Goal: Information Seeking & Learning: Compare options

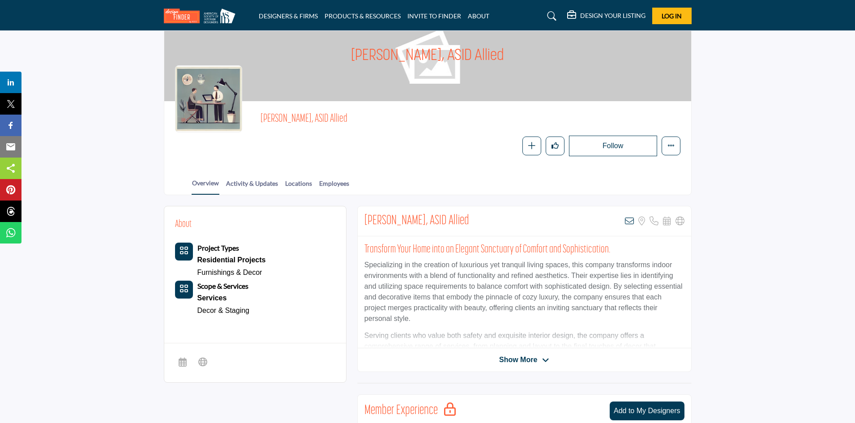
scroll to position [45, 0]
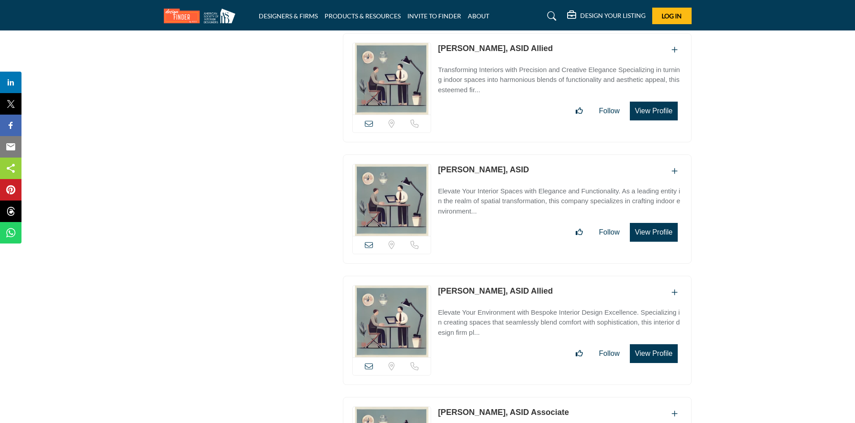
scroll to position [6354, 0]
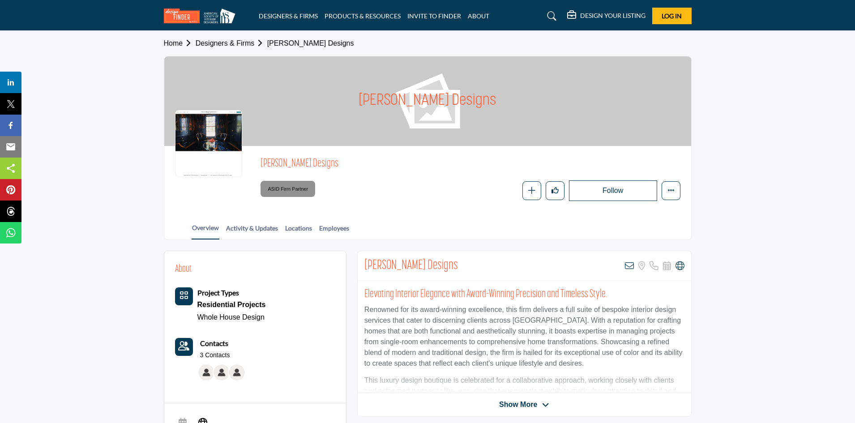
drag, startPoint x: 359, startPoint y: 264, endPoint x: 467, endPoint y: 265, distance: 107.8
click at [467, 265] on div "Alexandra Naranjo Designs View email address of this listing Sorry, but we don'…" at bounding box center [524, 266] width 333 height 30
copy h2 "Alexandra Naranjo Designs"
click at [680, 264] on icon at bounding box center [679, 265] width 9 height 9
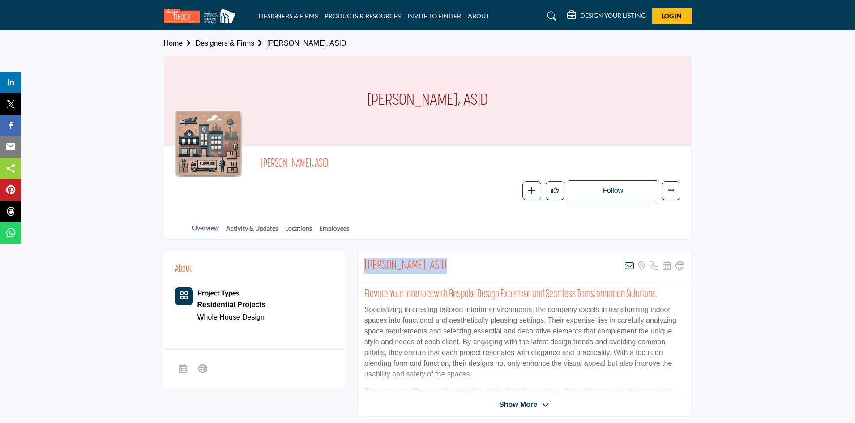
drag, startPoint x: 365, startPoint y: 263, endPoint x: 444, endPoint y: 264, distance: 78.8
click at [444, 264] on div "[PERSON_NAME], ASID View email address of this listing Sorry, but we don't have…" at bounding box center [524, 266] width 333 height 30
copy h2 "[PERSON_NAME]"
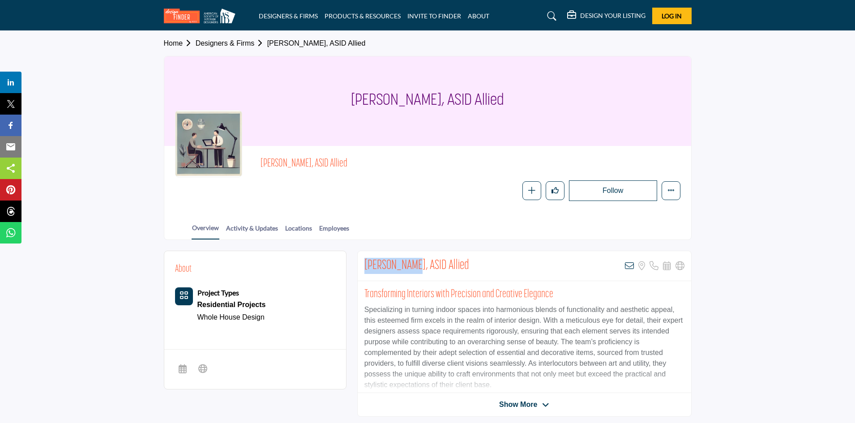
drag, startPoint x: 364, startPoint y: 268, endPoint x: 408, endPoint y: 264, distance: 44.0
click at [408, 264] on h2 "[PERSON_NAME], ASID Allied" at bounding box center [416, 266] width 105 height 16
copy h2 "[PERSON_NAME]"
